Goal: Transaction & Acquisition: Subscribe to service/newsletter

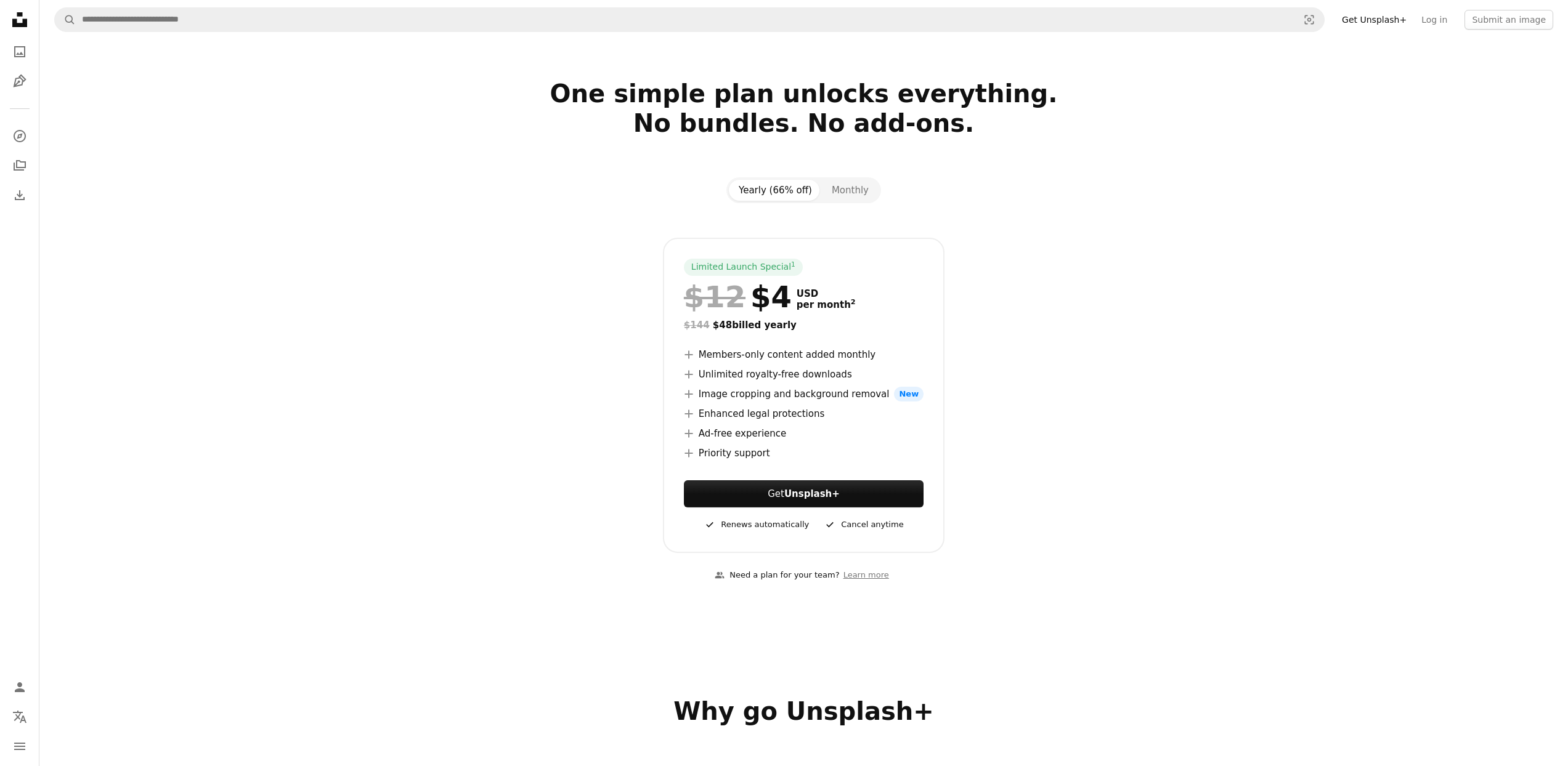
click at [400, 503] on div "Yearly (66% off) Monthly Limited Launch Special 1 $12 $4 USD per month 2 $144 $…" at bounding box center [804, 365] width 823 height 376
click at [696, 374] on li "A plus sign Unlimited royalty-free downloads" at bounding box center [804, 374] width 240 height 15
click at [508, 403] on div "Limited Launch Special 1 $12 $4 USD per month 2 $144 $48 billed yearly A plus s…" at bounding box center [804, 396] width 794 height 316
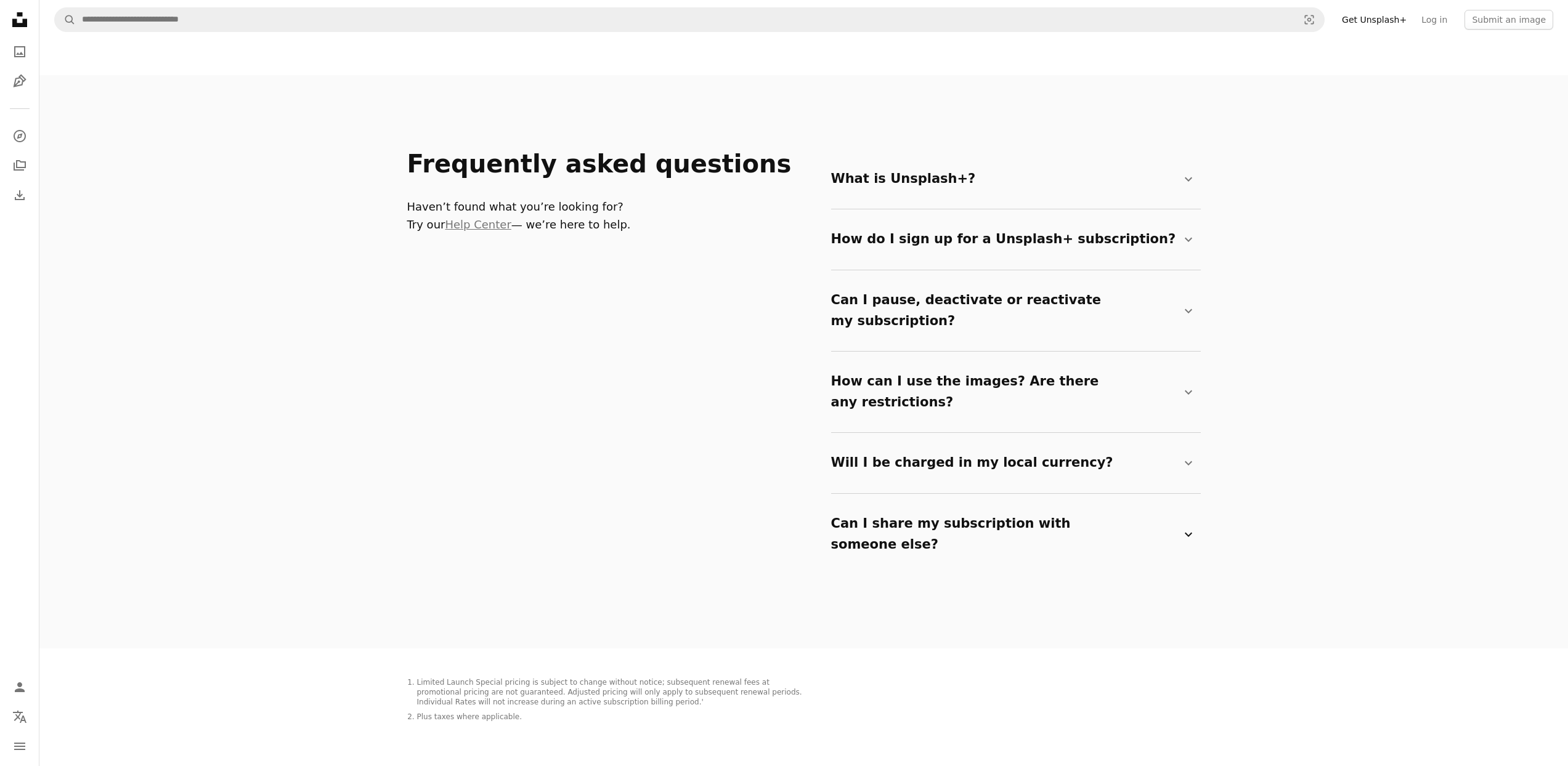
scroll to position [2245, 0]
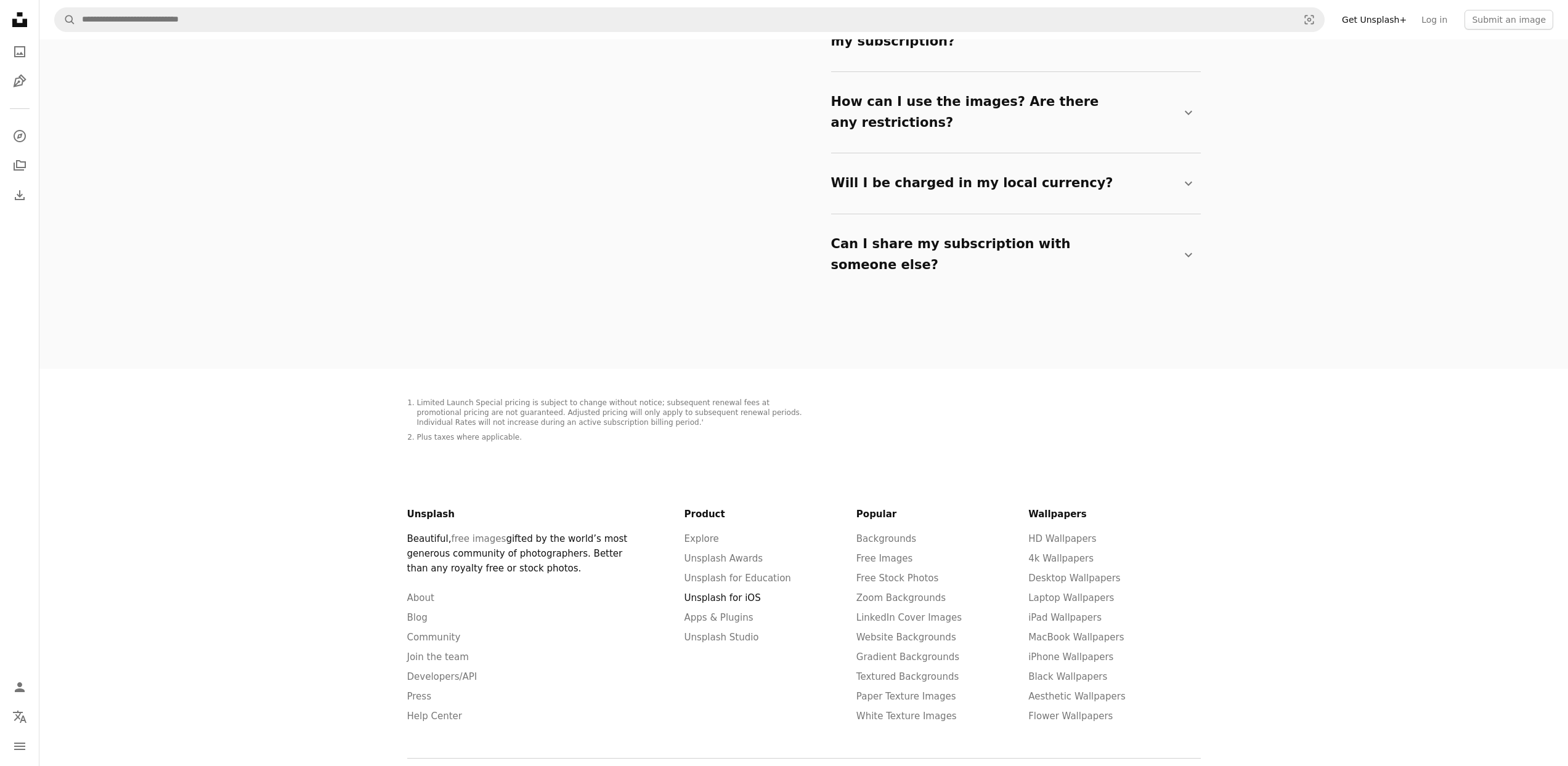
click at [711, 593] on link "Unsplash for iOS" at bounding box center [722, 598] width 77 height 11
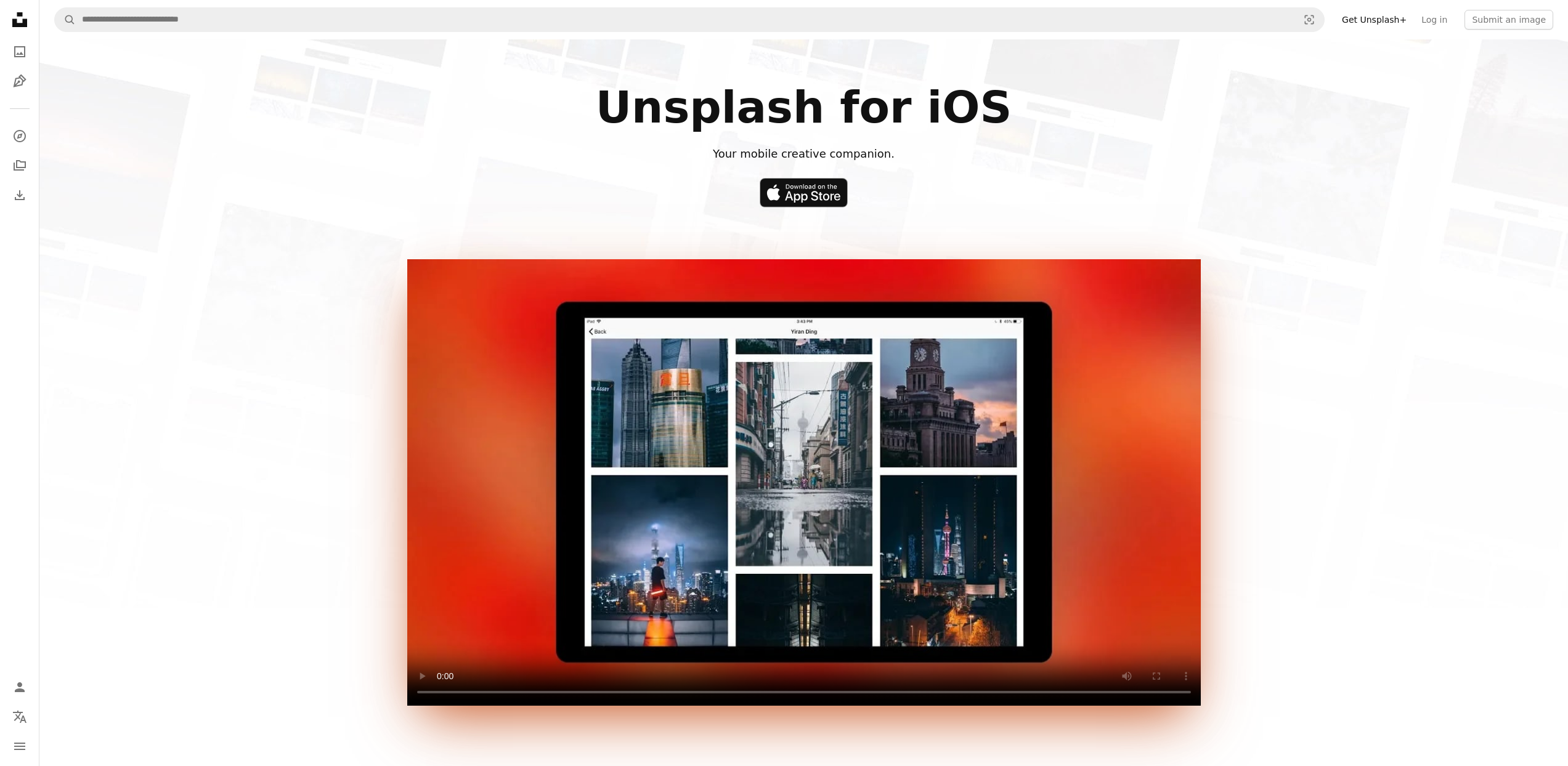
click at [1386, 22] on link "Get Unsplash+" at bounding box center [1374, 19] width 79 height 20
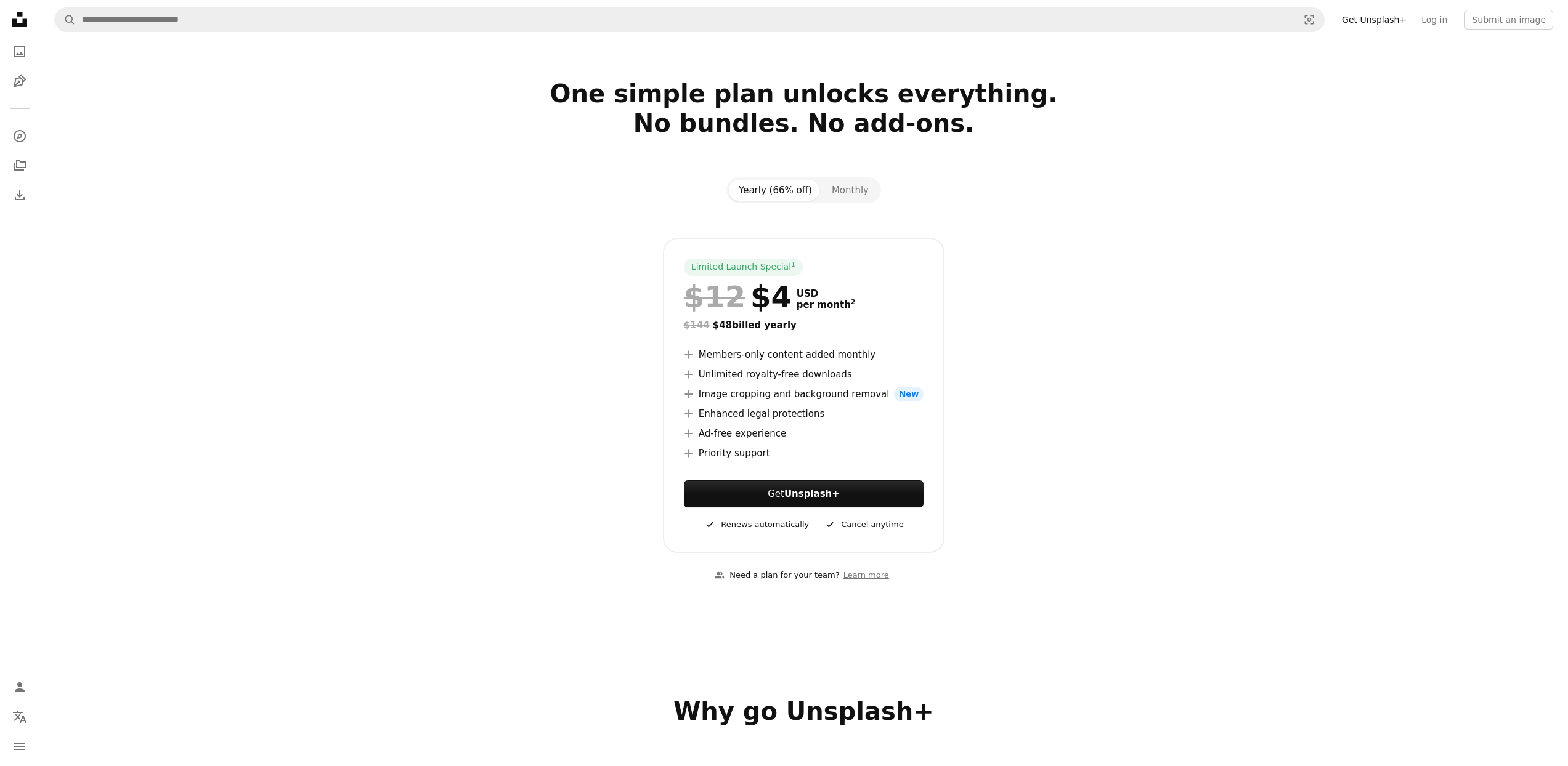
click at [581, 443] on div "Limited Launch Special 1 $12 $4 USD per month 2 $144 $48 billed yearly A plus s…" at bounding box center [804, 396] width 794 height 316
click at [872, 527] on div "A checkmark Cancel anytime" at bounding box center [863, 524] width 79 height 15
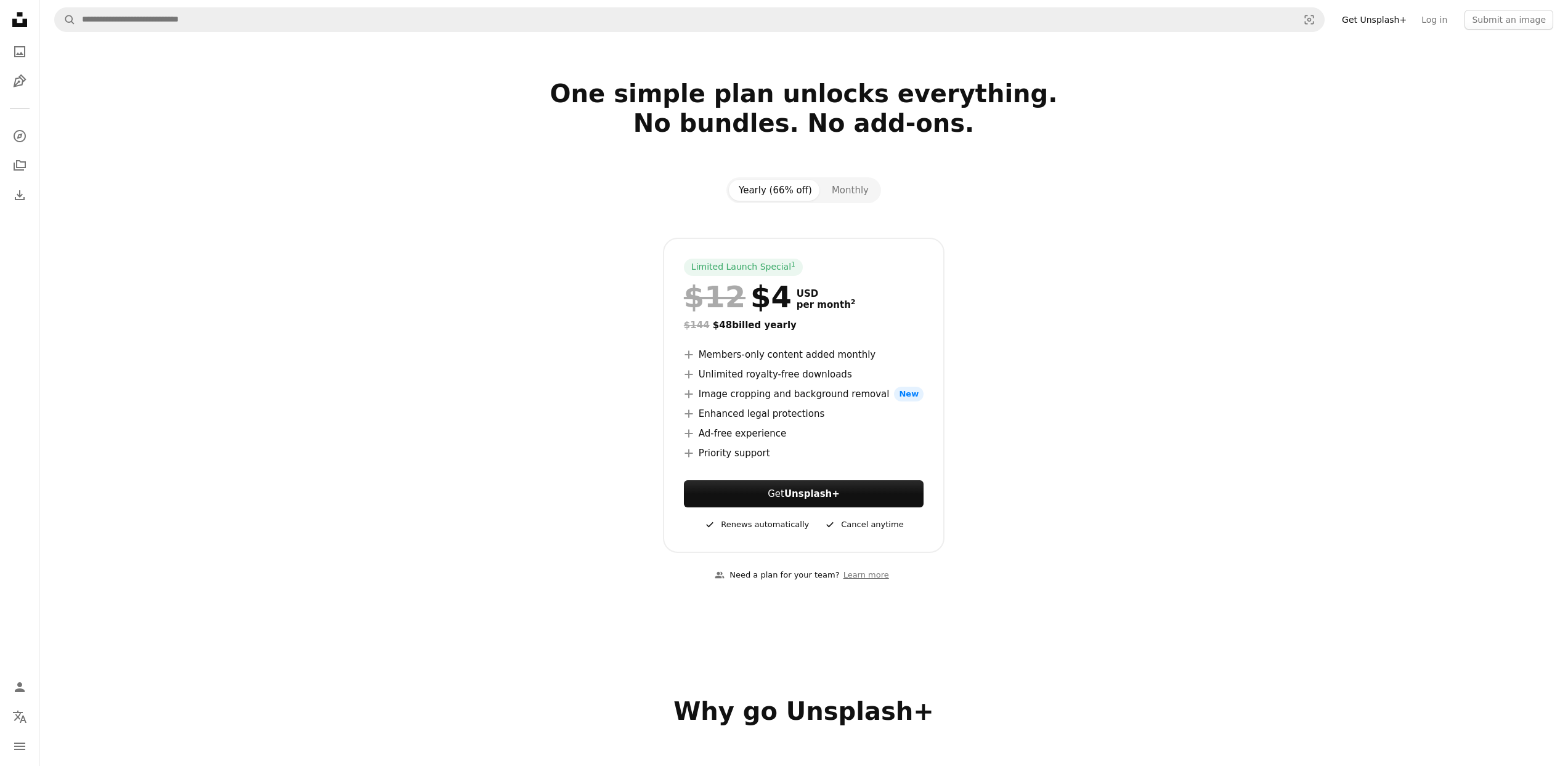
click at [345, 138] on section "One simple plan unlocks everything. No bundles. No add-ons. Yearly (66% off) Mo…" at bounding box center [804, 338] width 1529 height 519
click at [512, 325] on div "Limited Launch Special 1 $12 $4 USD per month 2 $144 $48 billed yearly A plus s…" at bounding box center [804, 396] width 794 height 316
